Goal: Navigation & Orientation: Find specific page/section

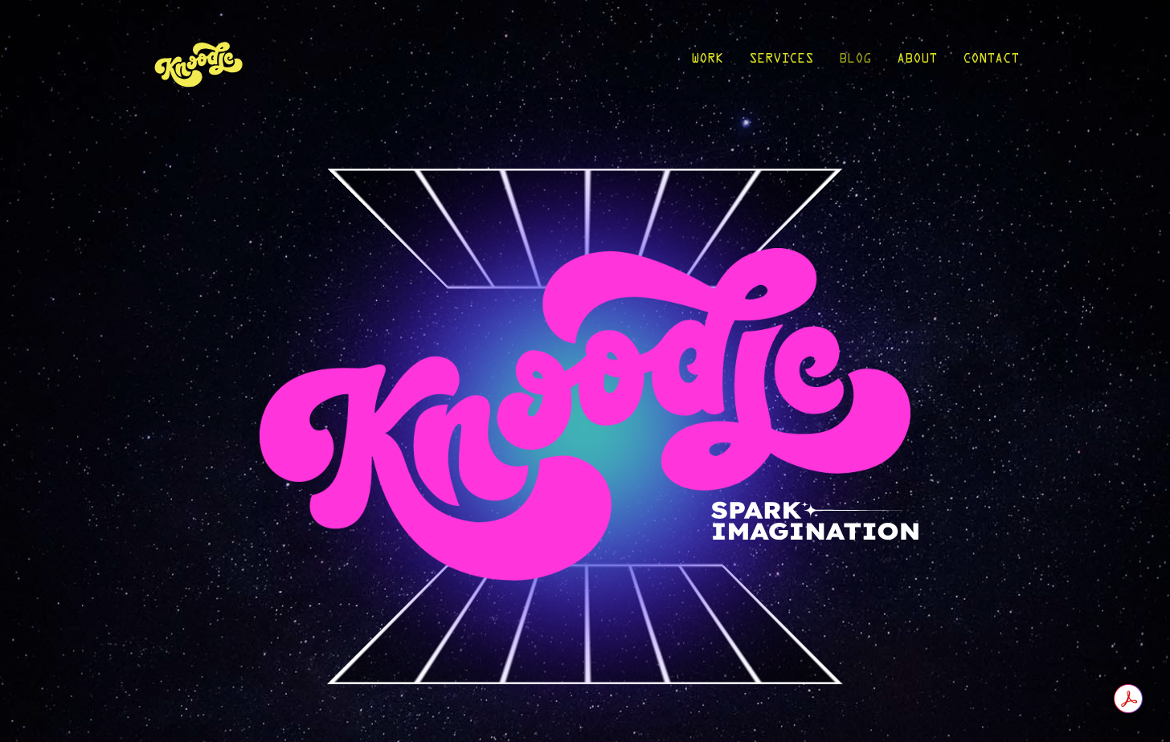
click at [848, 51] on link "Blog" at bounding box center [855, 63] width 32 height 75
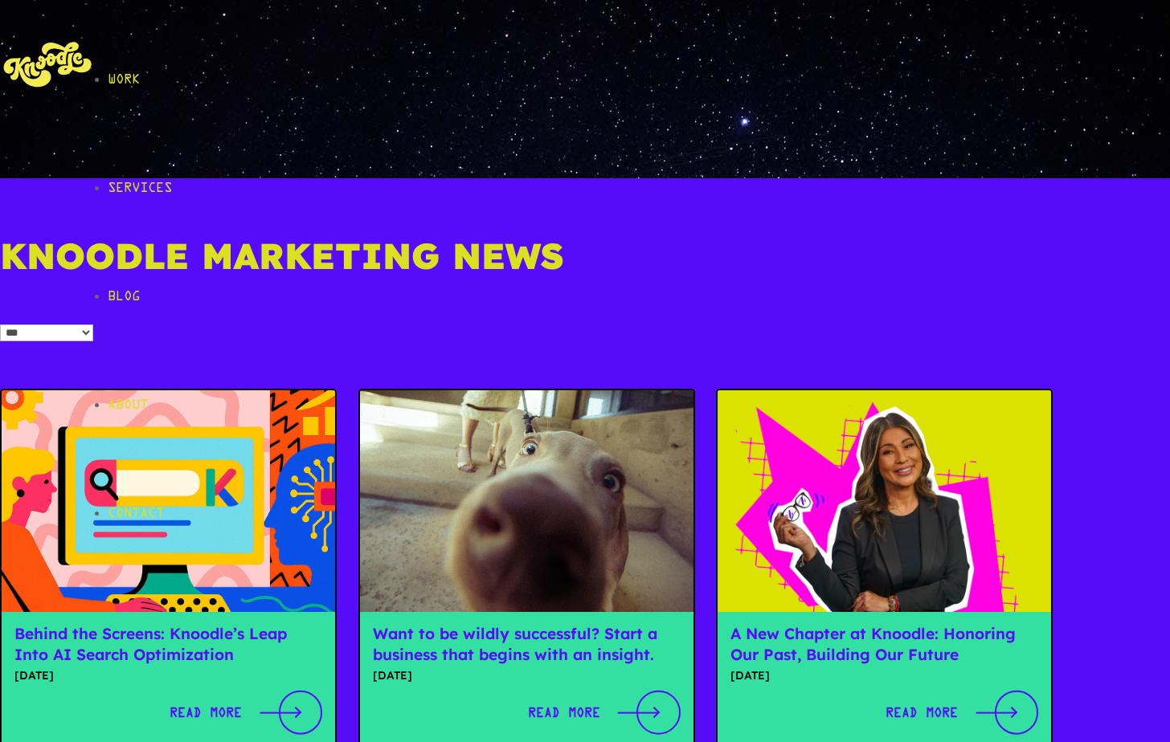
click at [707, 58] on link "Work" at bounding box center [639, 80] width 1062 height 108
click at [711, 59] on link "Work" at bounding box center [639, 80] width 1062 height 108
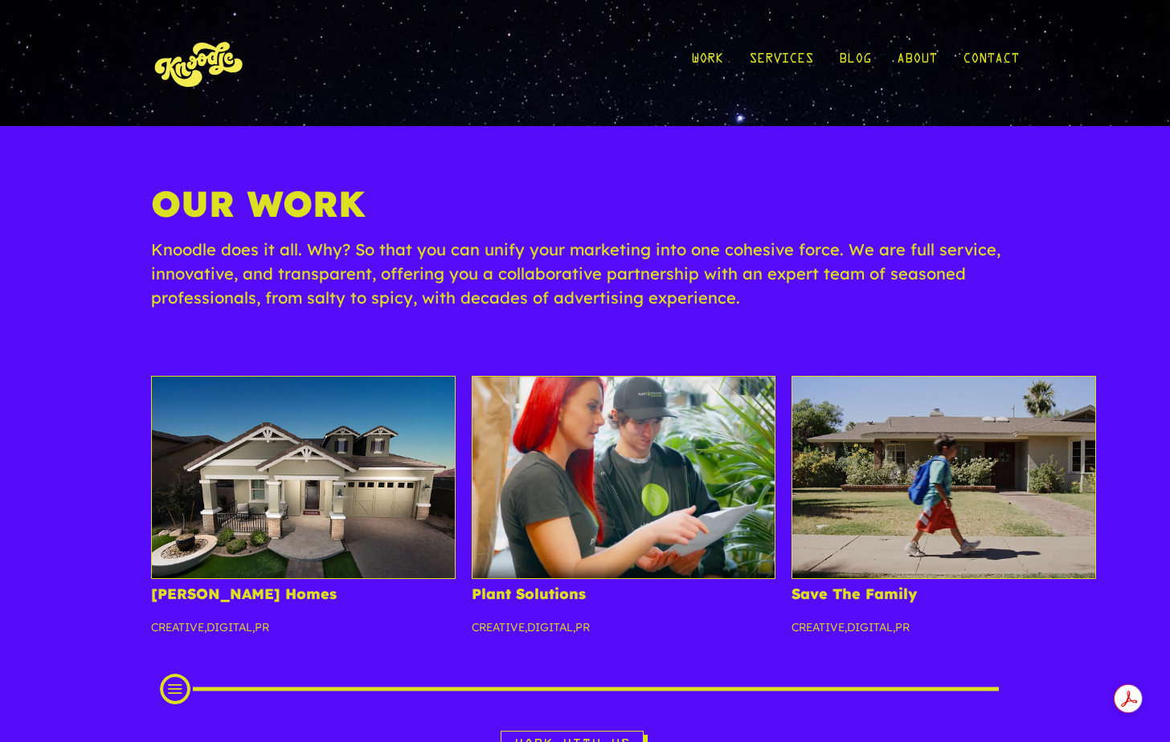
click at [298, 507] on img at bounding box center [303, 477] width 305 height 202
click at [333, 507] on img at bounding box center [303, 477] width 305 height 202
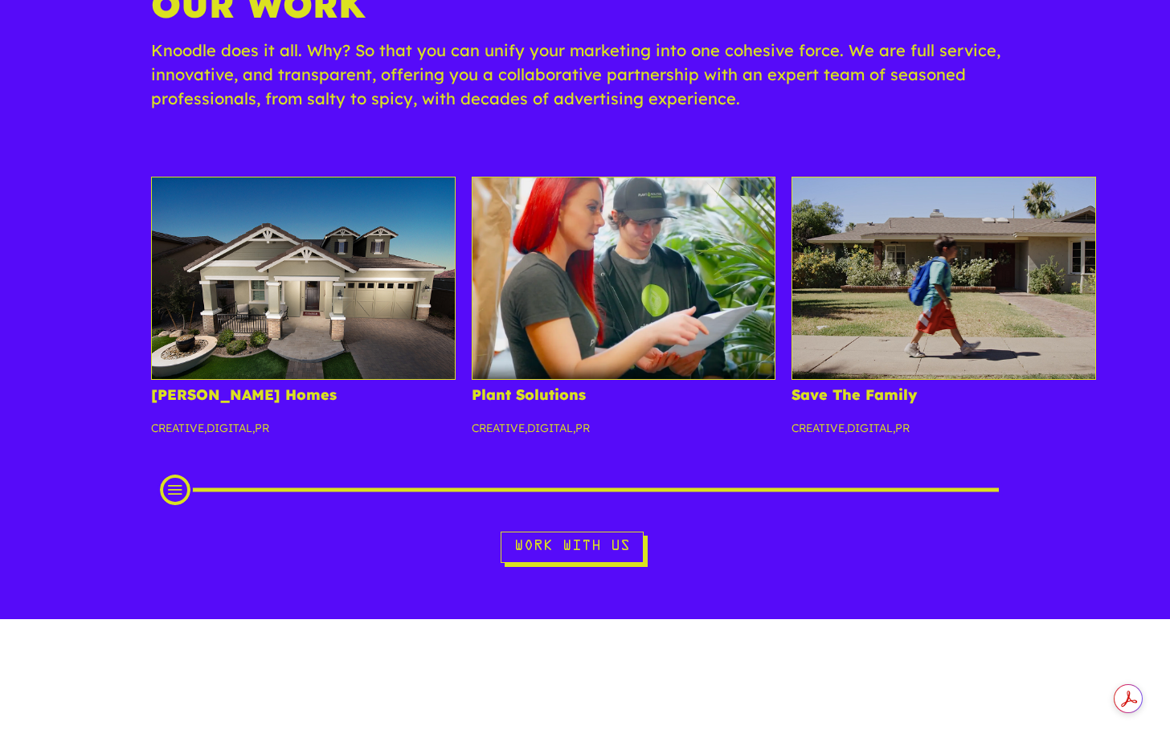
scroll to position [244, 0]
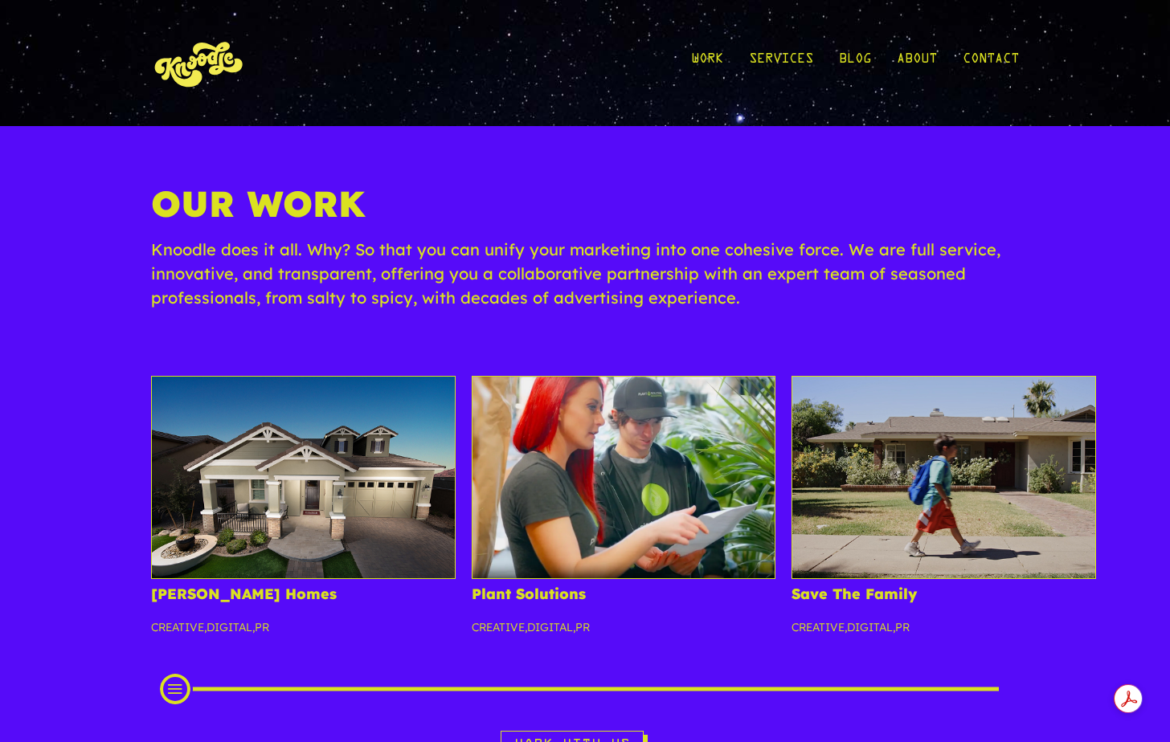
scroll to position [244, 0]
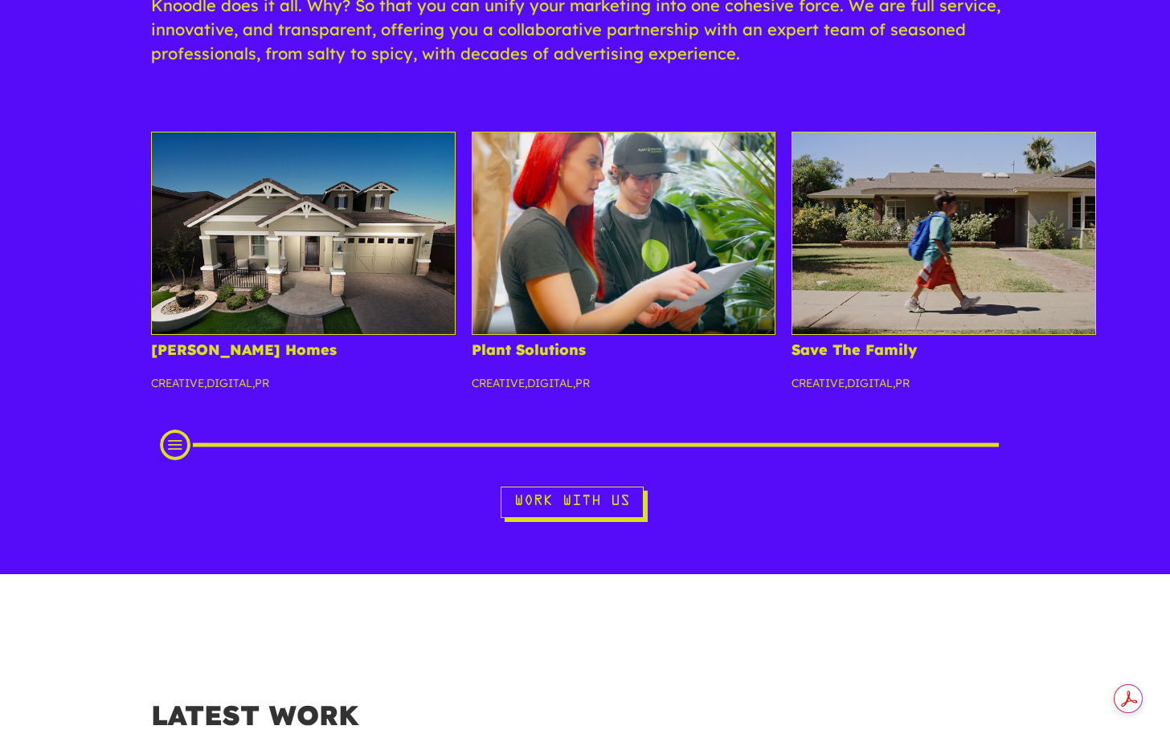
click at [610, 254] on img at bounding box center [624, 233] width 305 height 202
